Goal: Task Accomplishment & Management: Manage account settings

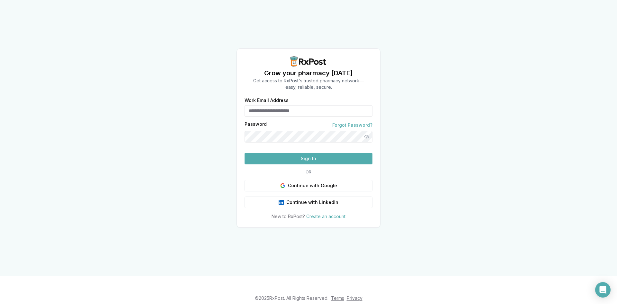
click at [272, 105] on input "Work Email Address" at bounding box center [309, 111] width 128 height 12
type input "**********"
click at [245, 153] on button "Sign In" at bounding box center [309, 159] width 128 height 12
click at [305, 164] on button "Sign In" at bounding box center [309, 159] width 128 height 12
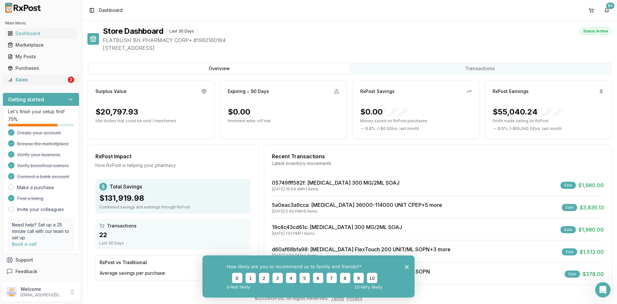
click at [38, 80] on div "Sales" at bounding box center [37, 80] width 59 height 6
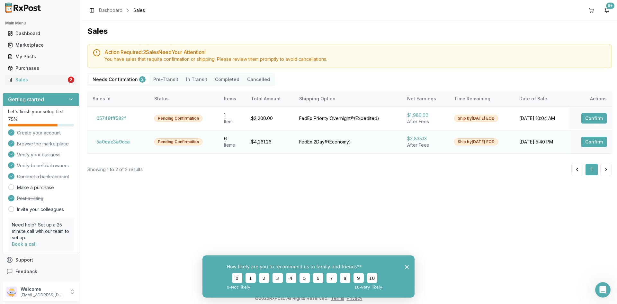
click at [591, 145] on button "Confirm" at bounding box center [593, 142] width 25 height 10
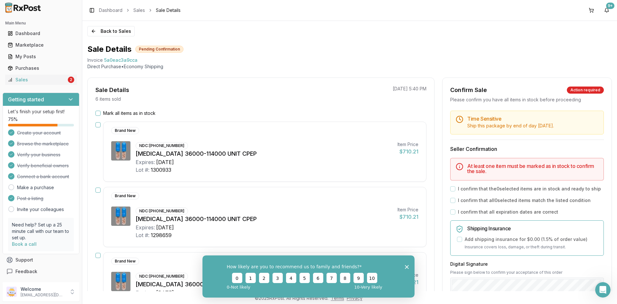
click at [98, 113] on button "Mark all items as in stock" at bounding box center [97, 113] width 5 height 5
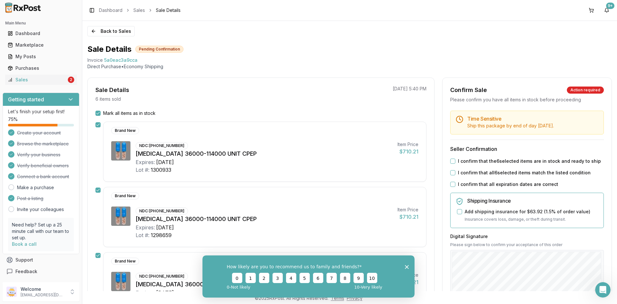
click at [451, 163] on button "I confirm that the 6 selected items are in stock and ready to ship" at bounding box center [452, 160] width 5 height 5
click at [451, 174] on button "I confirm that all 6 selected items match the listed condition" at bounding box center [452, 172] width 5 height 5
click at [452, 185] on button "I confirm that all expiration dates are correct" at bounding box center [452, 184] width 5 height 5
click at [18, 77] on div "Sales" at bounding box center [37, 80] width 59 height 6
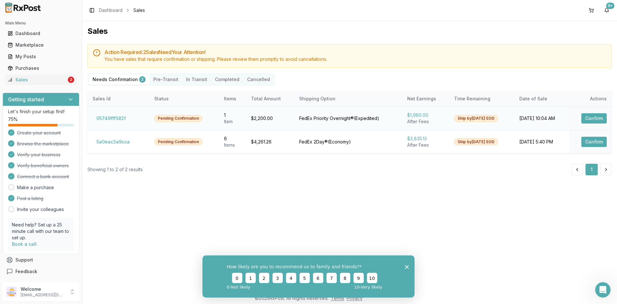
click at [583, 119] on button "Confirm" at bounding box center [593, 118] width 25 height 10
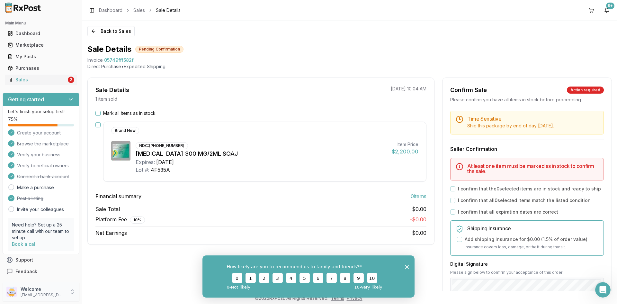
click at [50, 298] on div "Welcome [EMAIL_ADDRESS][DOMAIN_NAME]" at bounding box center [41, 291] width 77 height 19
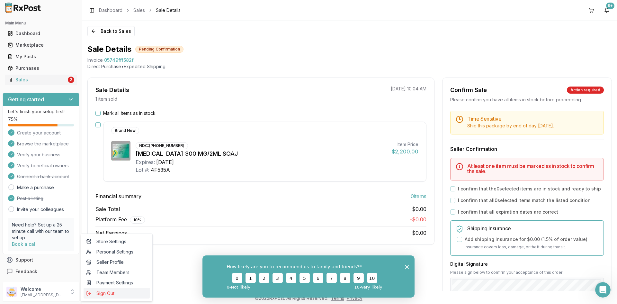
click at [111, 292] on span "Sign Out" at bounding box center [116, 293] width 61 height 6
